Goal: Information Seeking & Learning: Check status

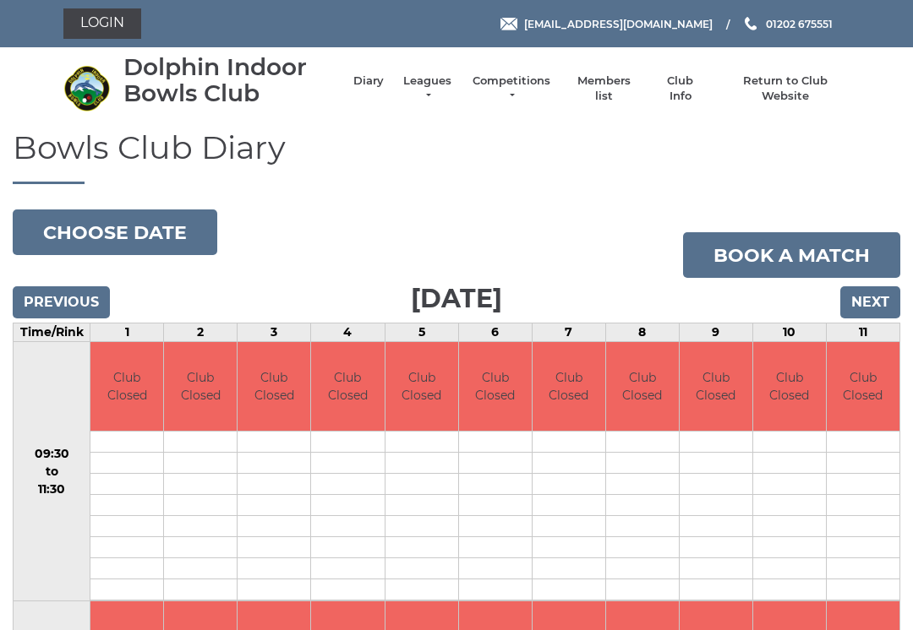
click at [868, 296] on input "Next" at bounding box center [870, 302] width 60 height 32
click at [873, 297] on input "Next" at bounding box center [870, 302] width 60 height 32
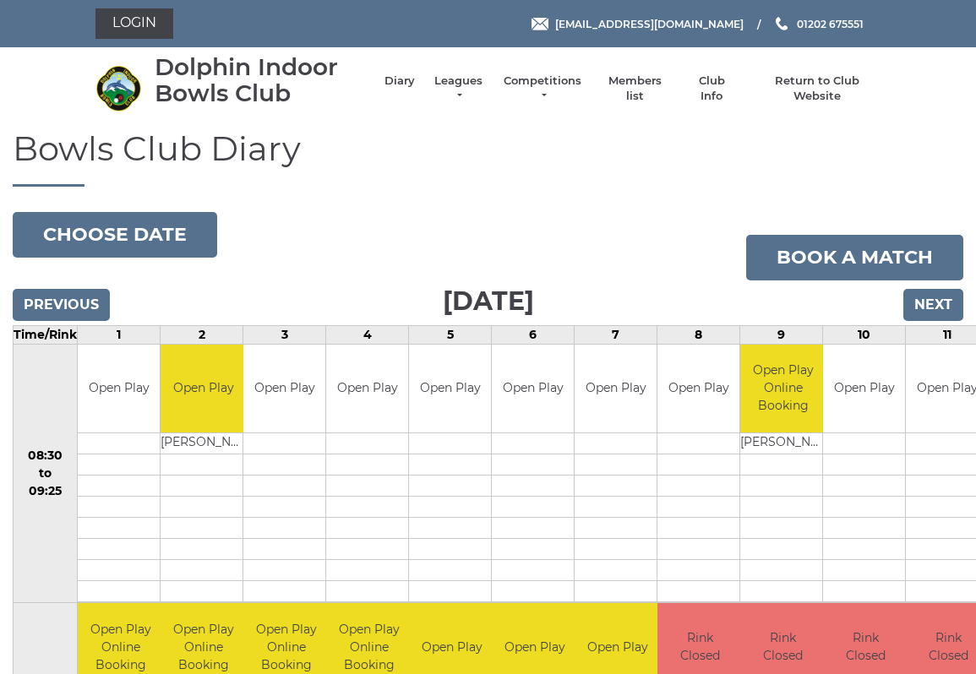
click at [935, 308] on input "Next" at bounding box center [933, 305] width 60 height 32
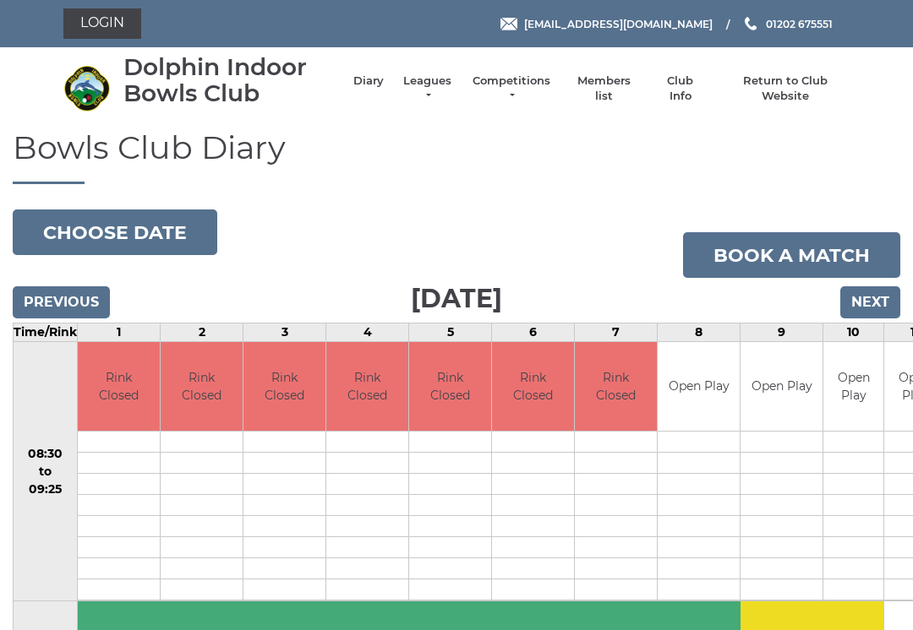
click at [427, 85] on link "Leagues" at bounding box center [427, 89] width 53 height 30
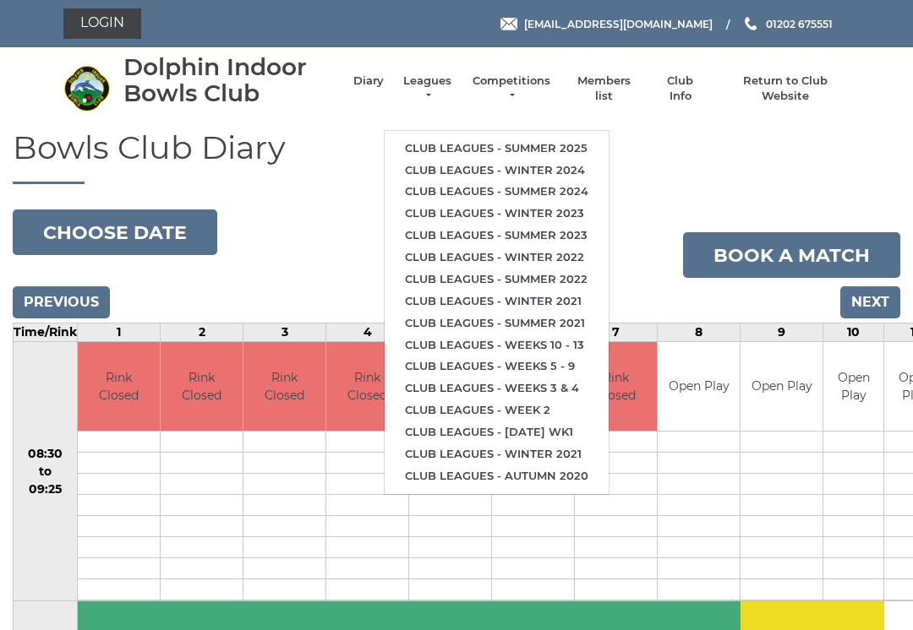
click at [493, 138] on link "Club leagues - Summer 2025" at bounding box center [496, 149] width 224 height 22
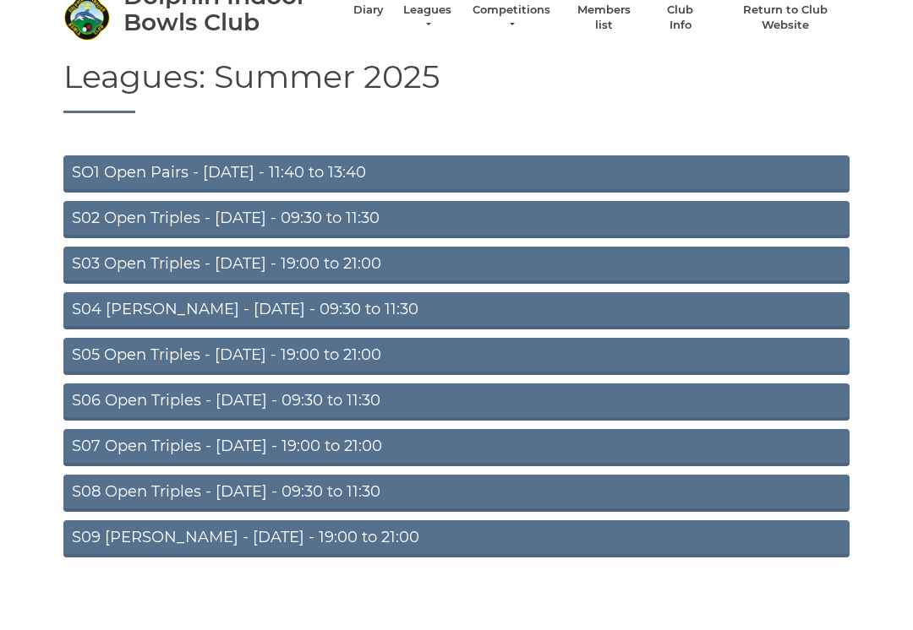
scroll to position [57, 0]
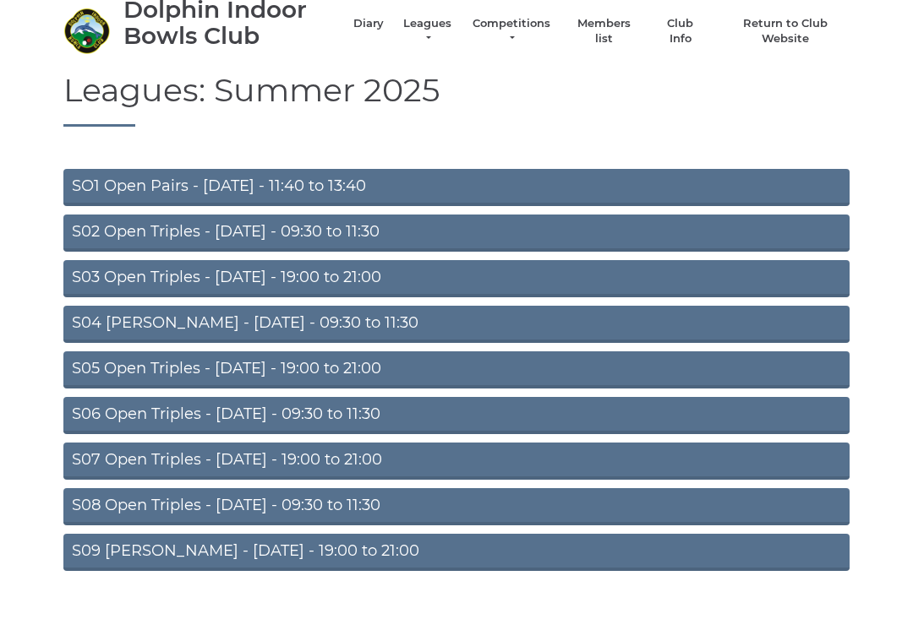
click at [347, 457] on link "S07 Open Triples - Thursday - 19:00 to 21:00" at bounding box center [456, 461] width 786 height 37
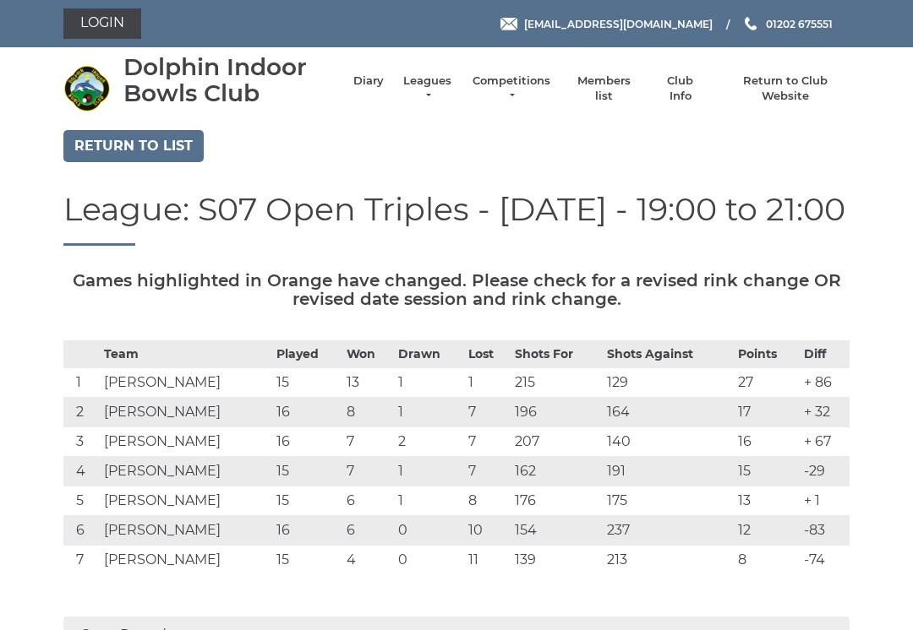
click at [370, 449] on td "7" at bounding box center [368, 443] width 52 height 30
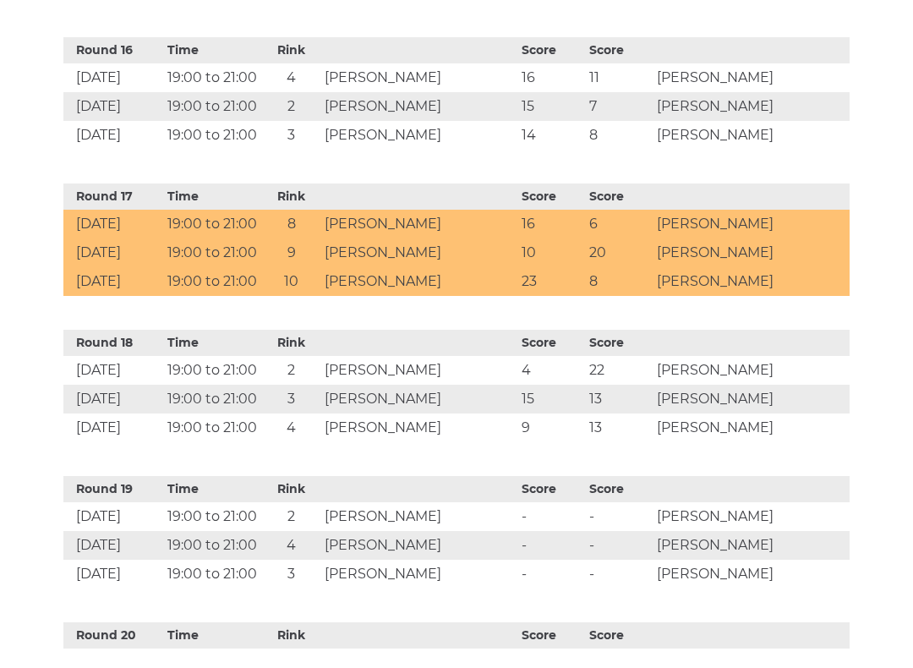
scroll to position [2850, 0]
